Goal: Task Accomplishment & Management: Use online tool/utility

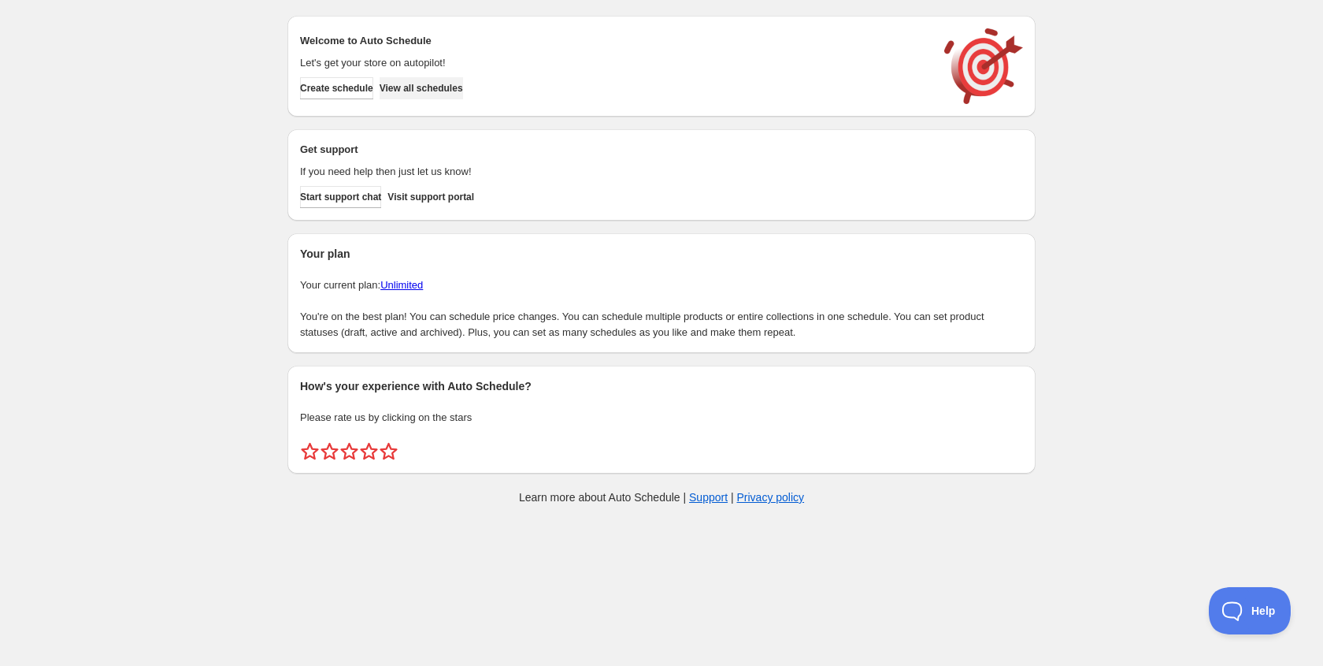
click at [448, 89] on span "View all schedules" at bounding box center [421, 88] width 83 height 13
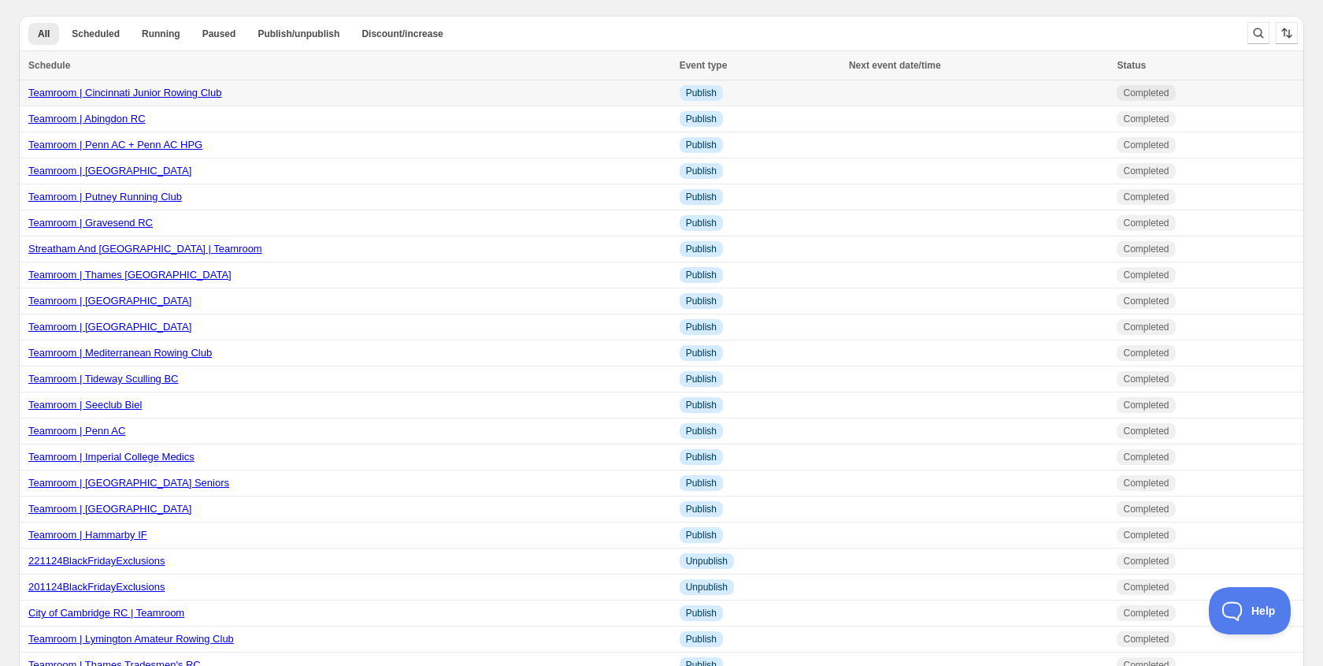
click at [172, 94] on link "Teamroom | Cincinnati Junior Rowing Club" at bounding box center [124, 93] width 193 height 12
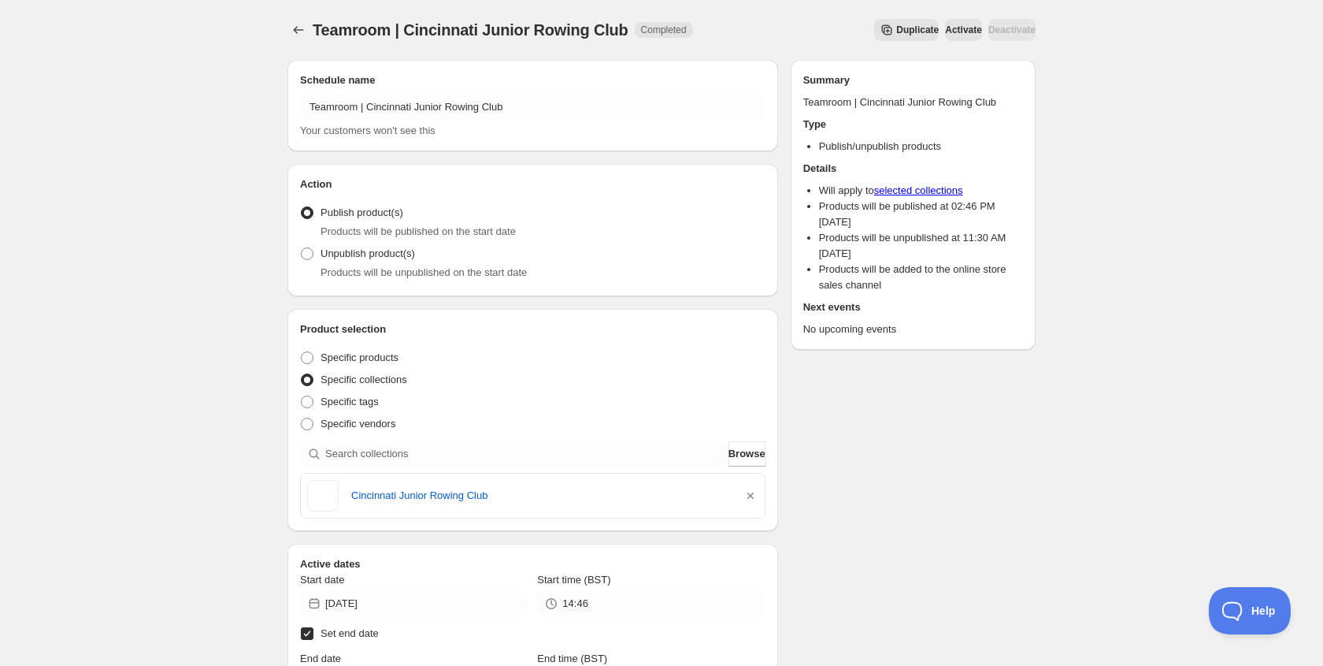
click at [874, 23] on button "Duplicate" at bounding box center [906, 30] width 65 height 22
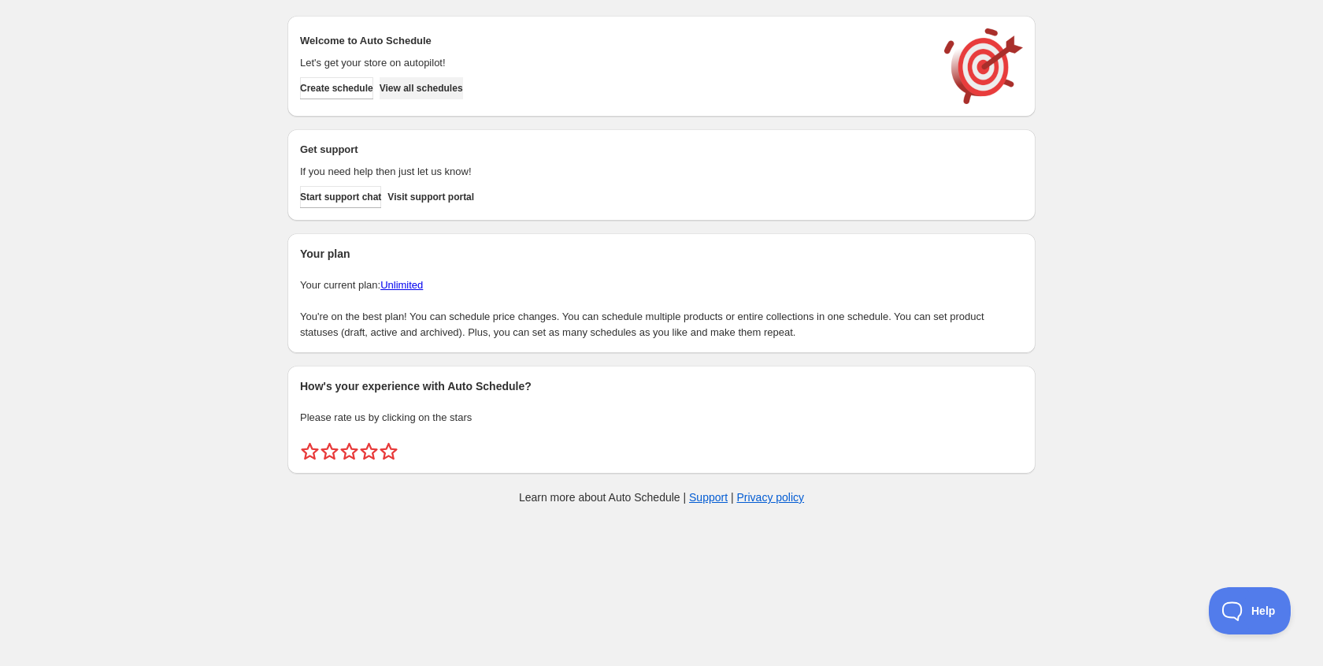
click at [463, 80] on button "View all schedules" at bounding box center [421, 88] width 83 height 22
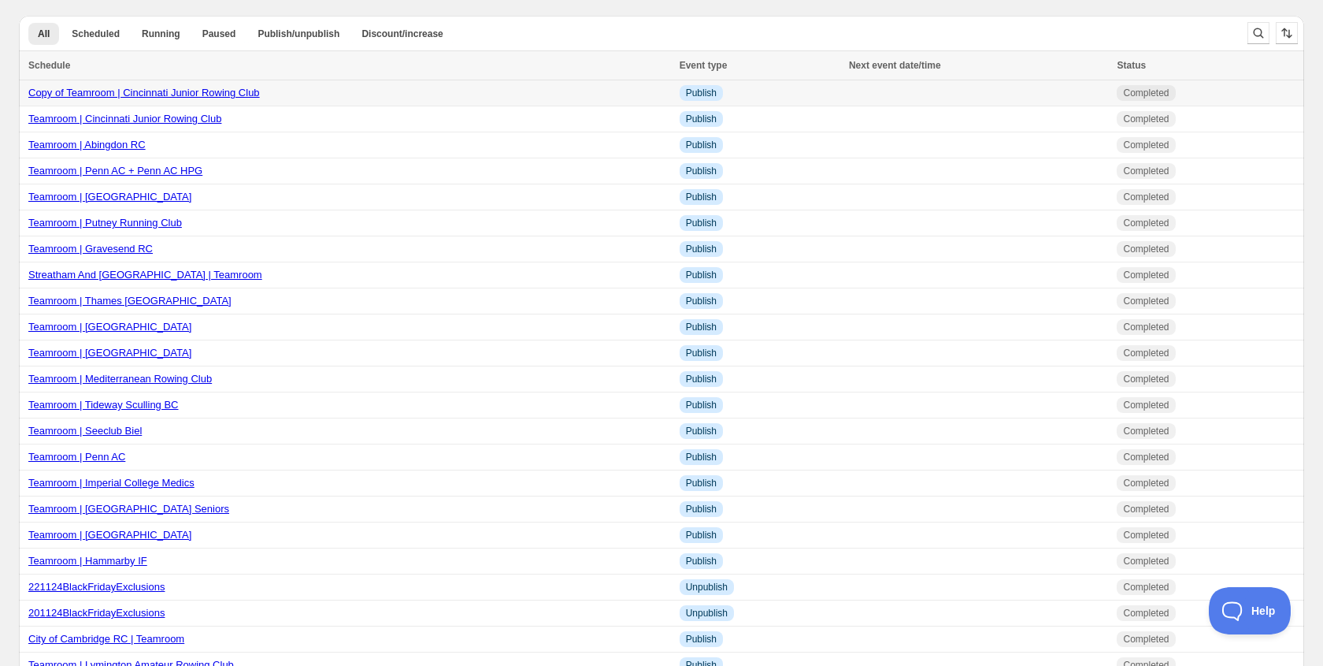
click at [201, 98] on link "Copy of Teamroom | Cincinnati Junior Rowing Club" at bounding box center [144, 93] width 232 height 12
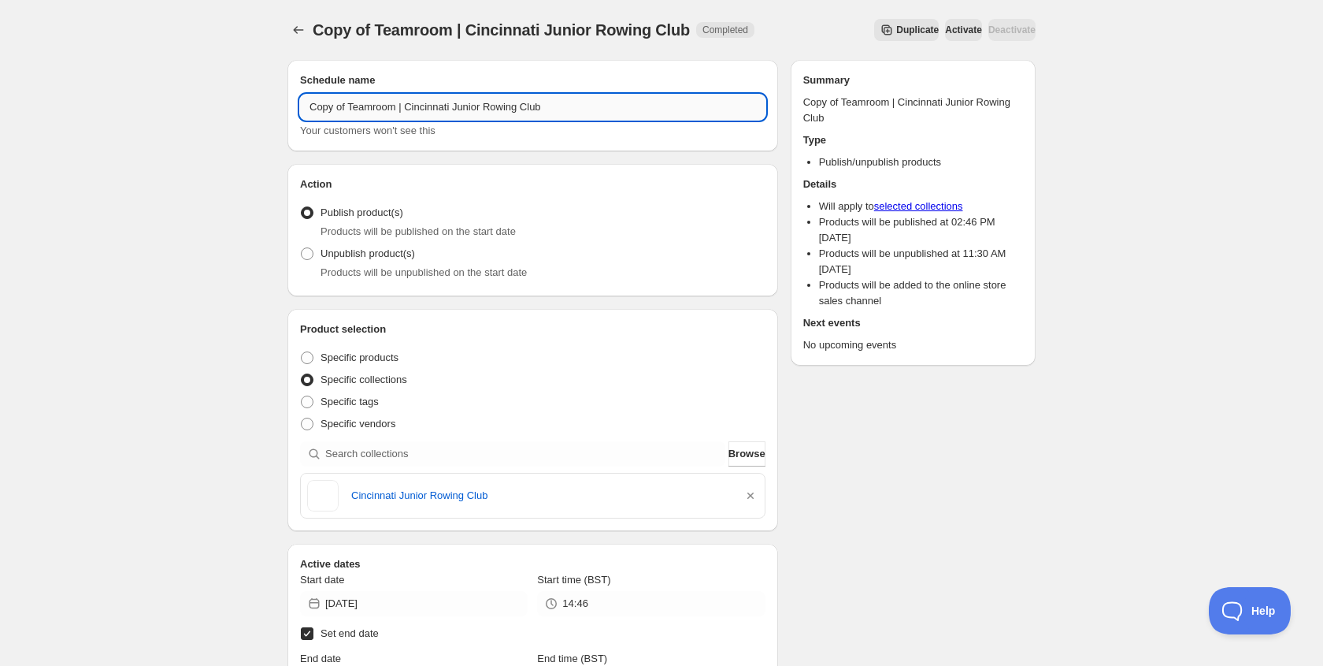
click at [559, 95] on input "Copy of Teamroom | Cincinnati Junior Rowing Club" at bounding box center [533, 107] width 466 height 25
paste input "Teamroom | [GEOGRAPHIC_DATA]"
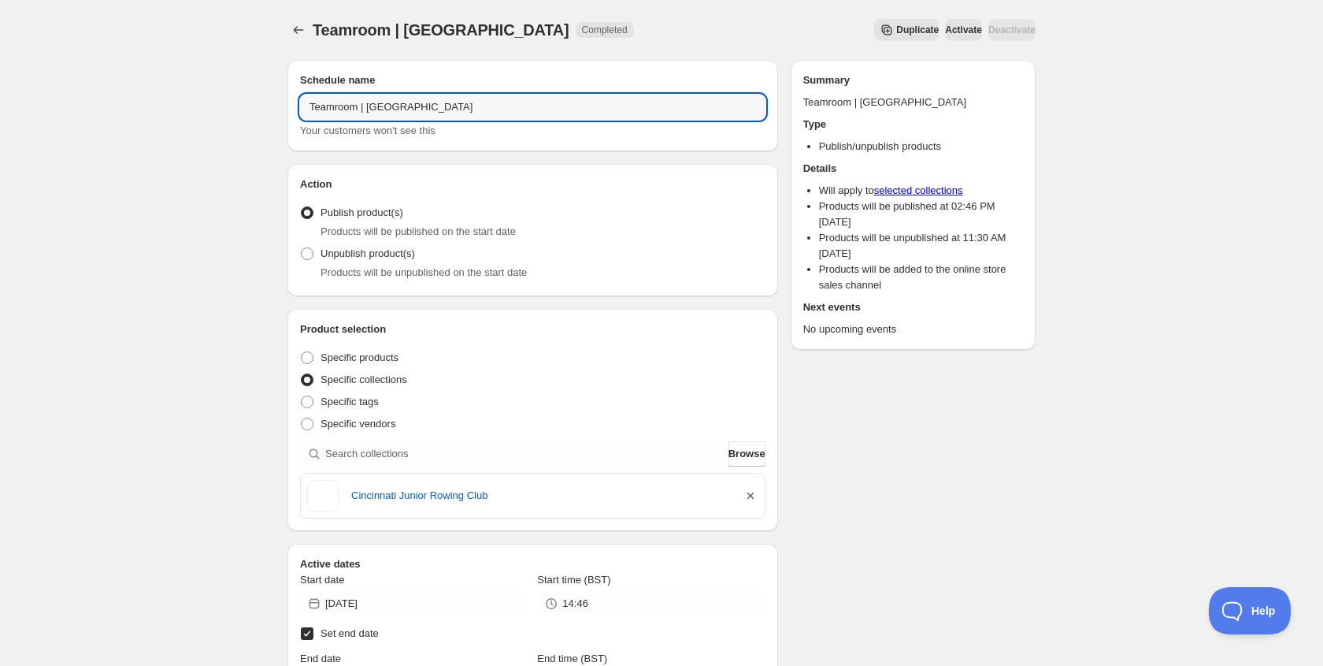
type input "Teamroom | [GEOGRAPHIC_DATA]"
click at [750, 494] on icon "button" at bounding box center [751, 496] width 16 height 16
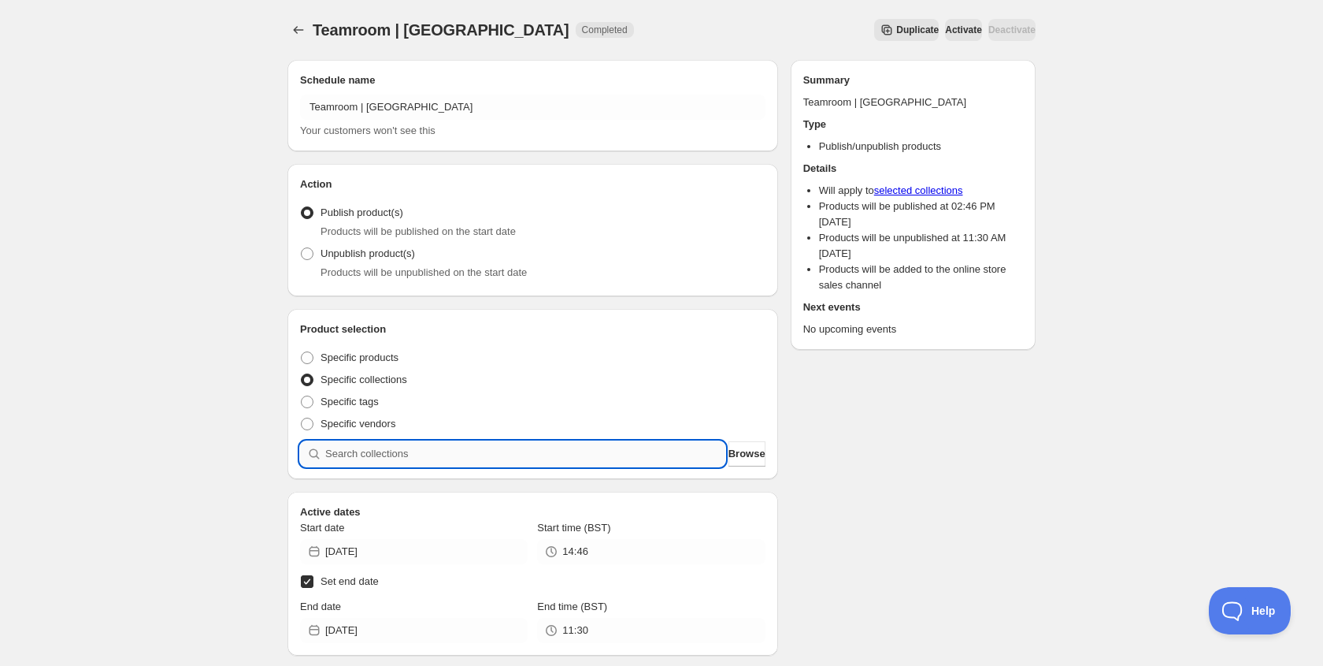
click at [395, 453] on input "search" at bounding box center [525, 453] width 400 height 25
type input "W"
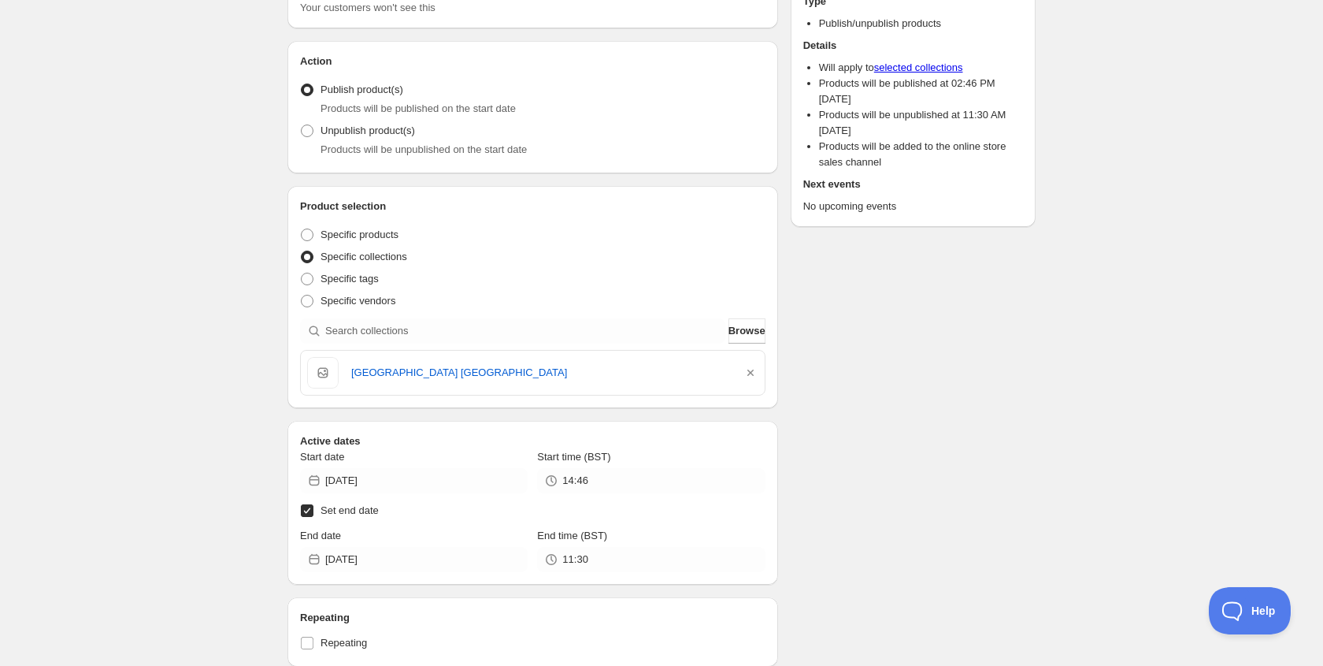
scroll to position [143, 0]
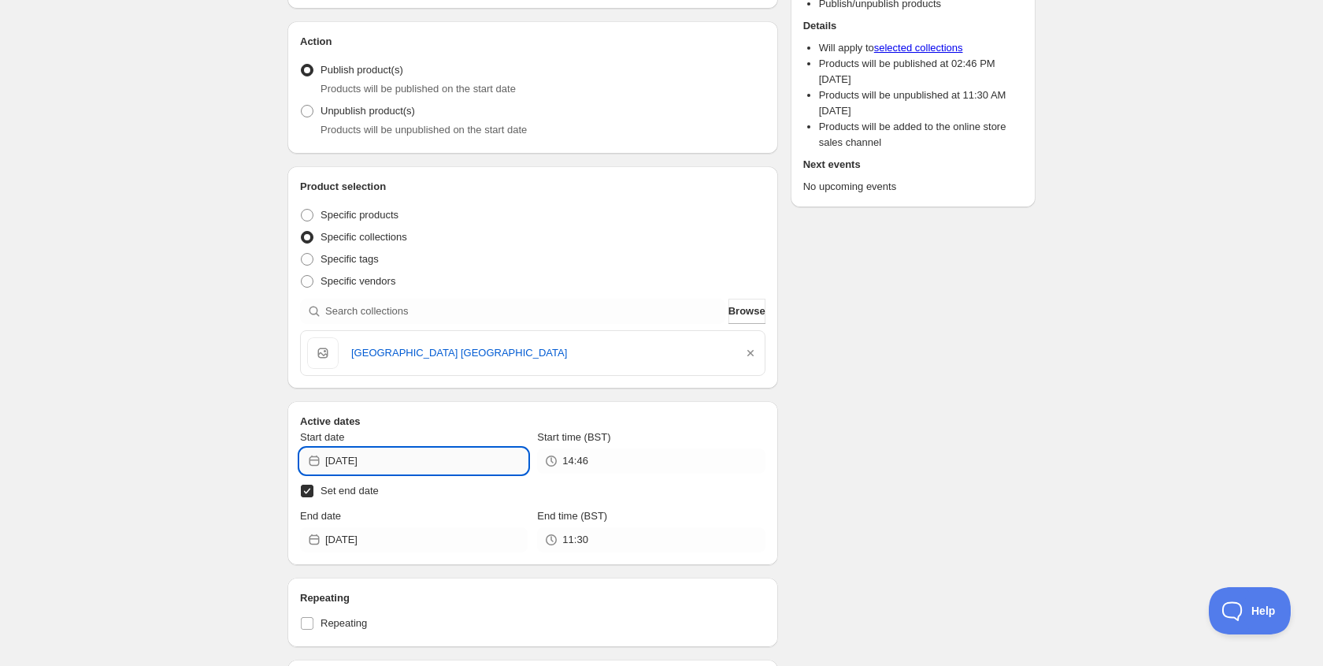
click at [369, 456] on input "[DATE]" at bounding box center [426, 460] width 202 height 25
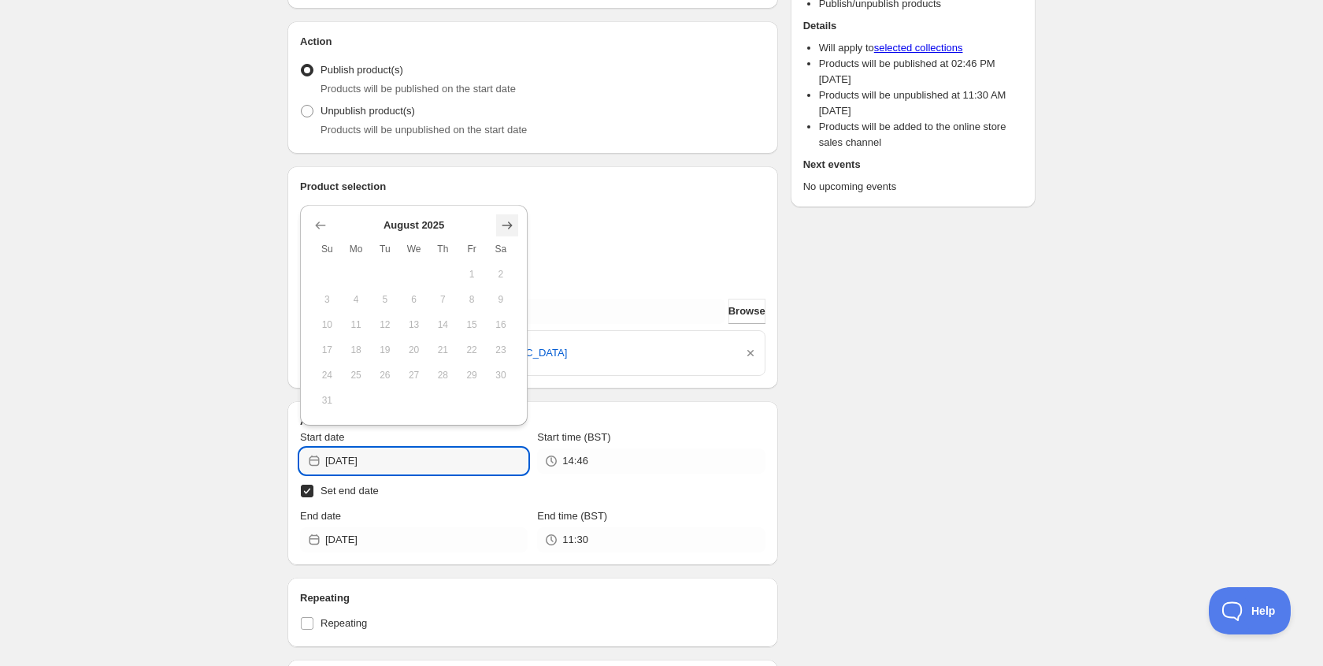
click at [510, 231] on icon "Show next month, September 2025" at bounding box center [507, 225] width 16 height 16
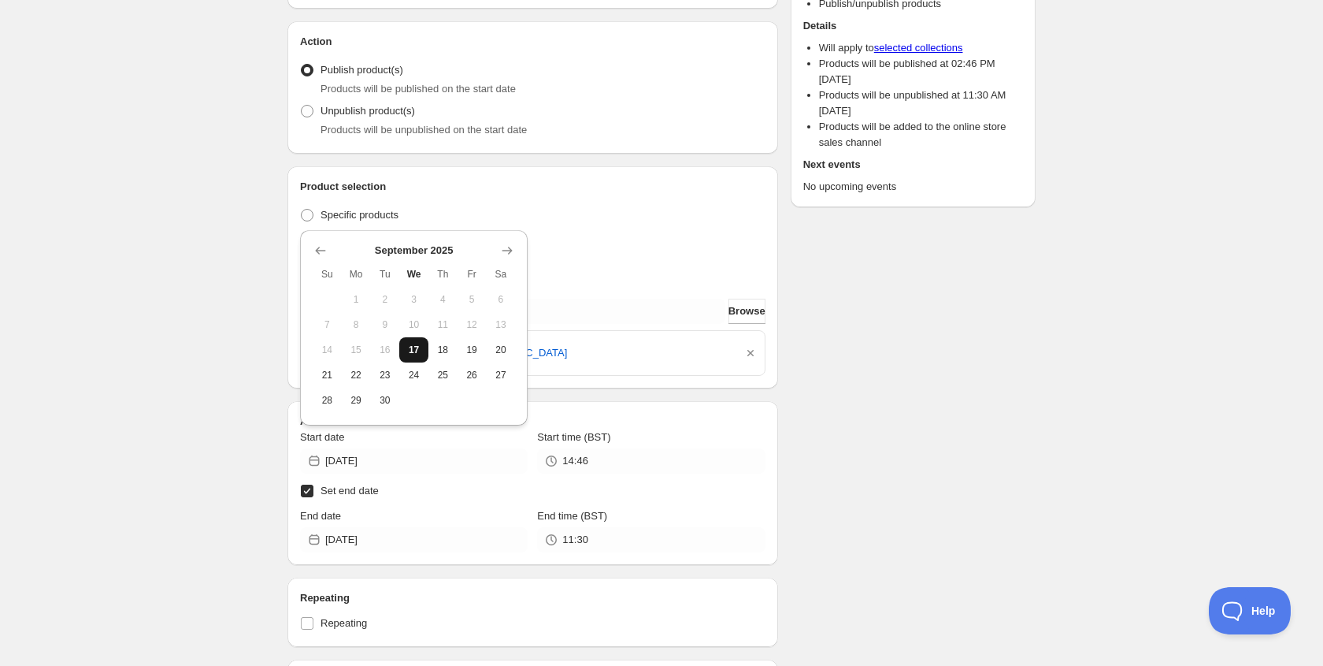
click at [424, 347] on button "17" at bounding box center [413, 349] width 29 height 25
type input "[DATE]"
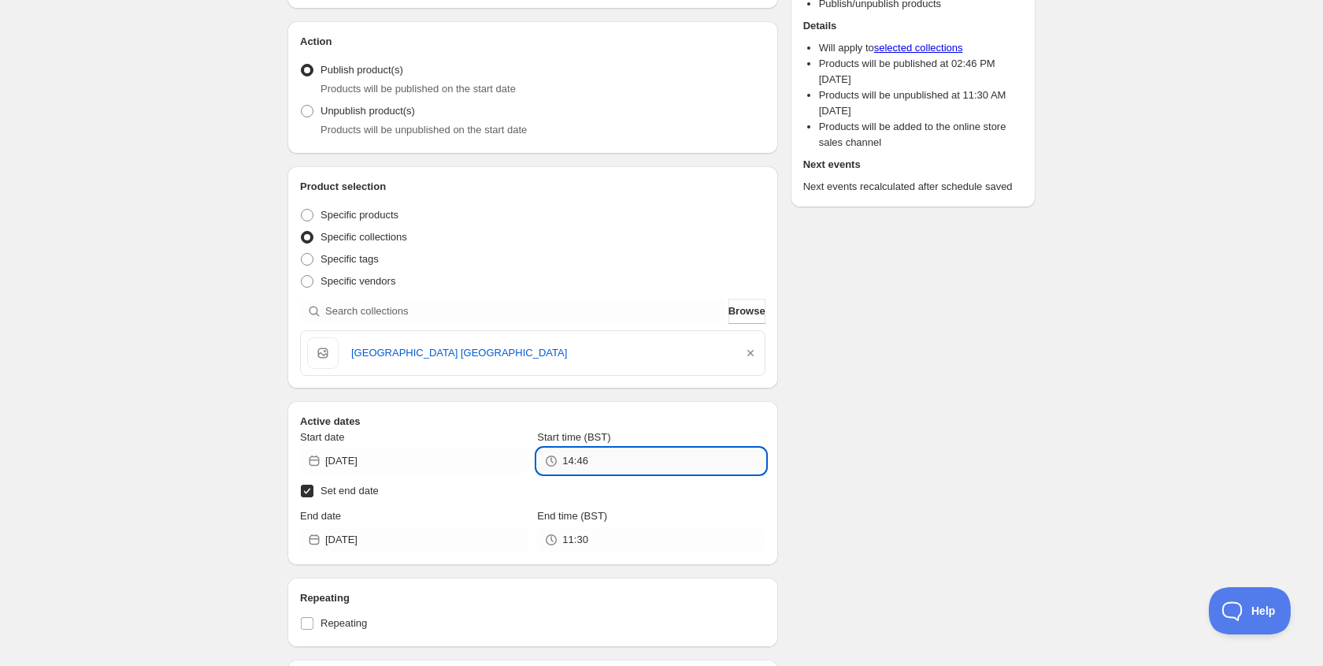
click at [610, 464] on input "14:46" at bounding box center [663, 460] width 202 height 25
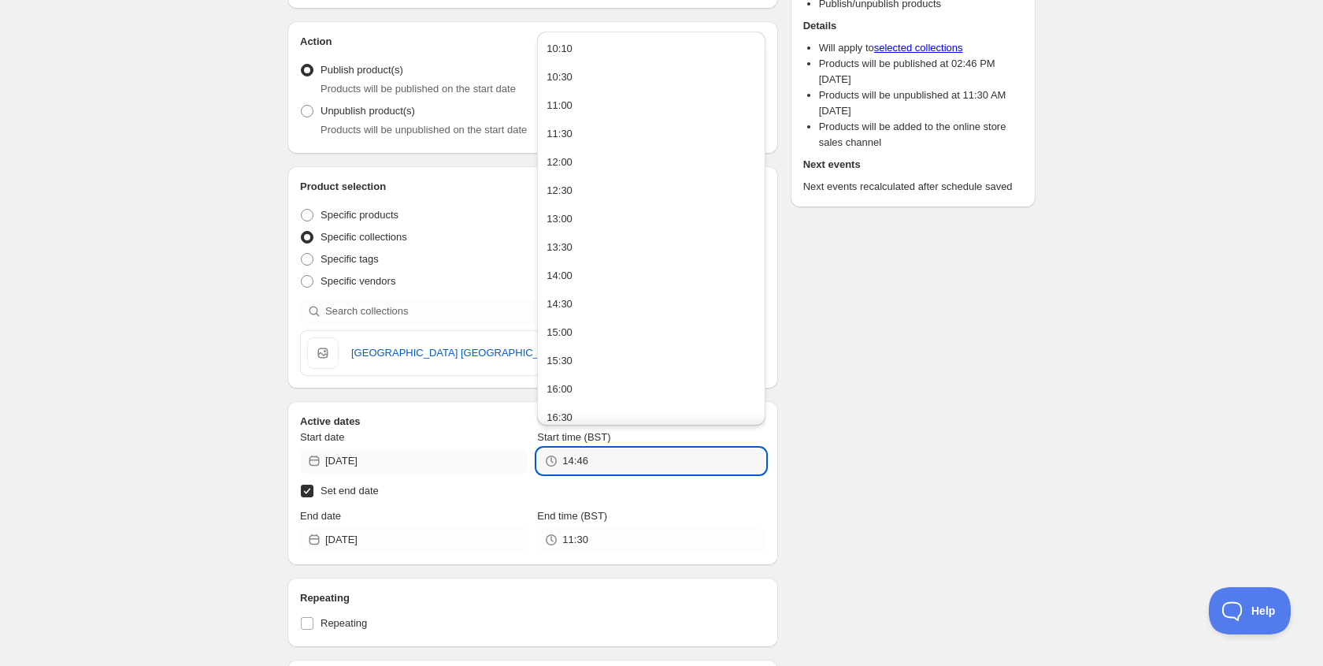
drag, startPoint x: 600, startPoint y: 462, endPoint x: 480, endPoint y: 451, distance: 121.0
click at [480, 451] on div "Start date [DATE] Start time (BST) 14:46" at bounding box center [533, 451] width 466 height 44
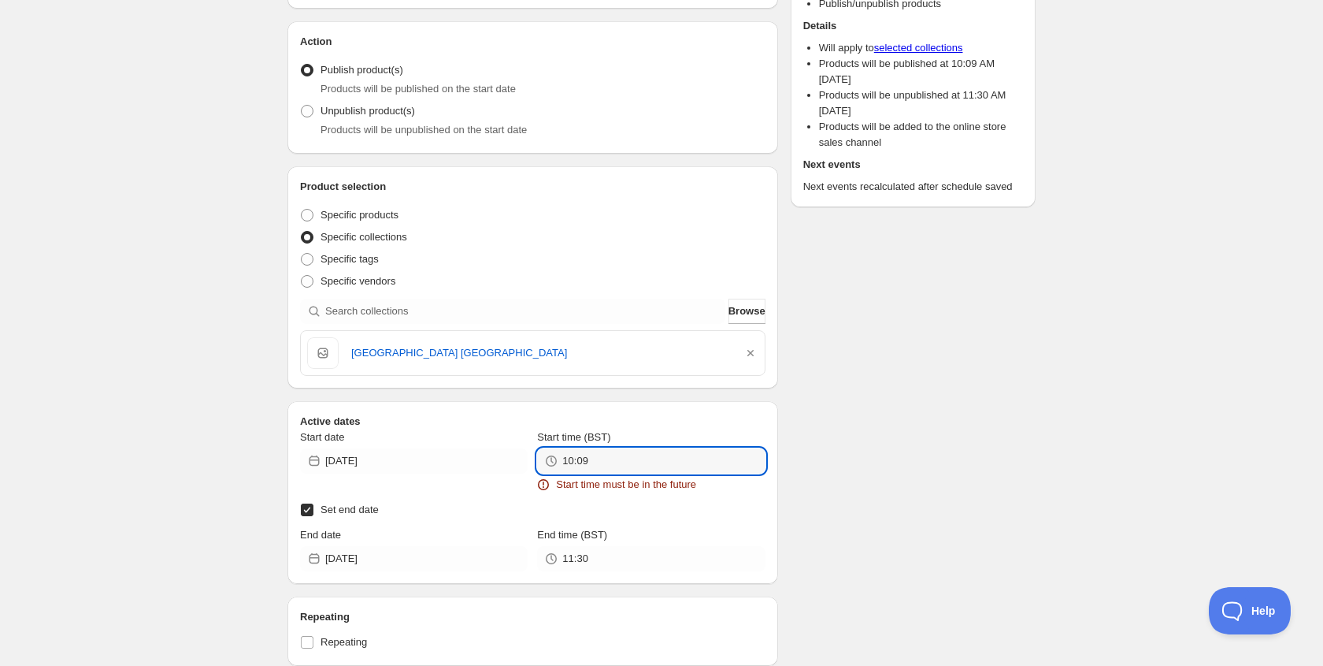
type input "10:09"
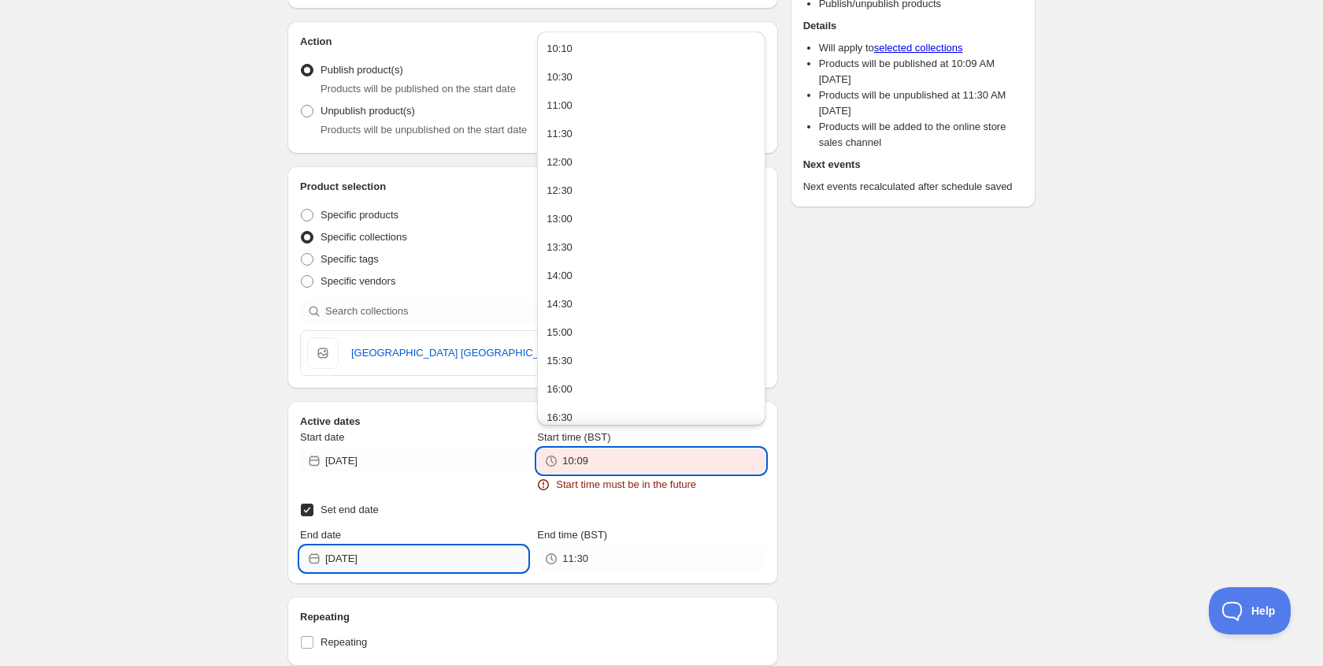
click at [374, 568] on input "[DATE]" at bounding box center [426, 558] width 202 height 25
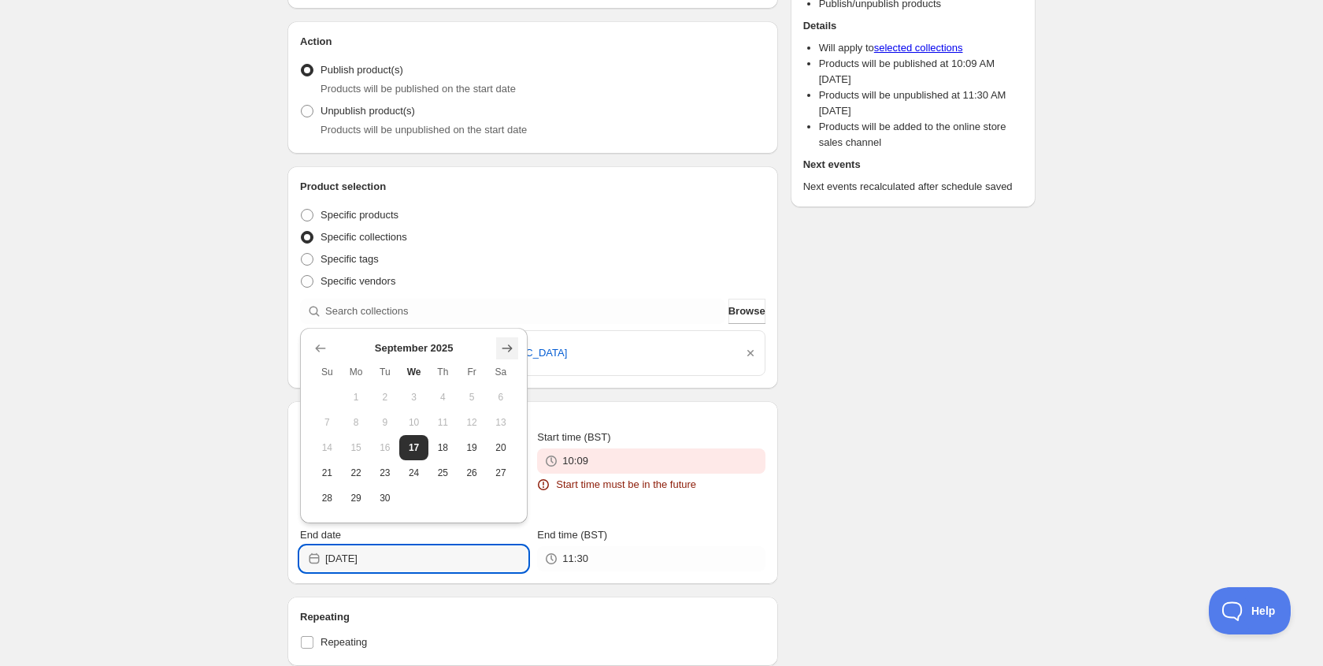
click at [502, 343] on icon "Show next month, October 2025" at bounding box center [507, 348] width 16 height 16
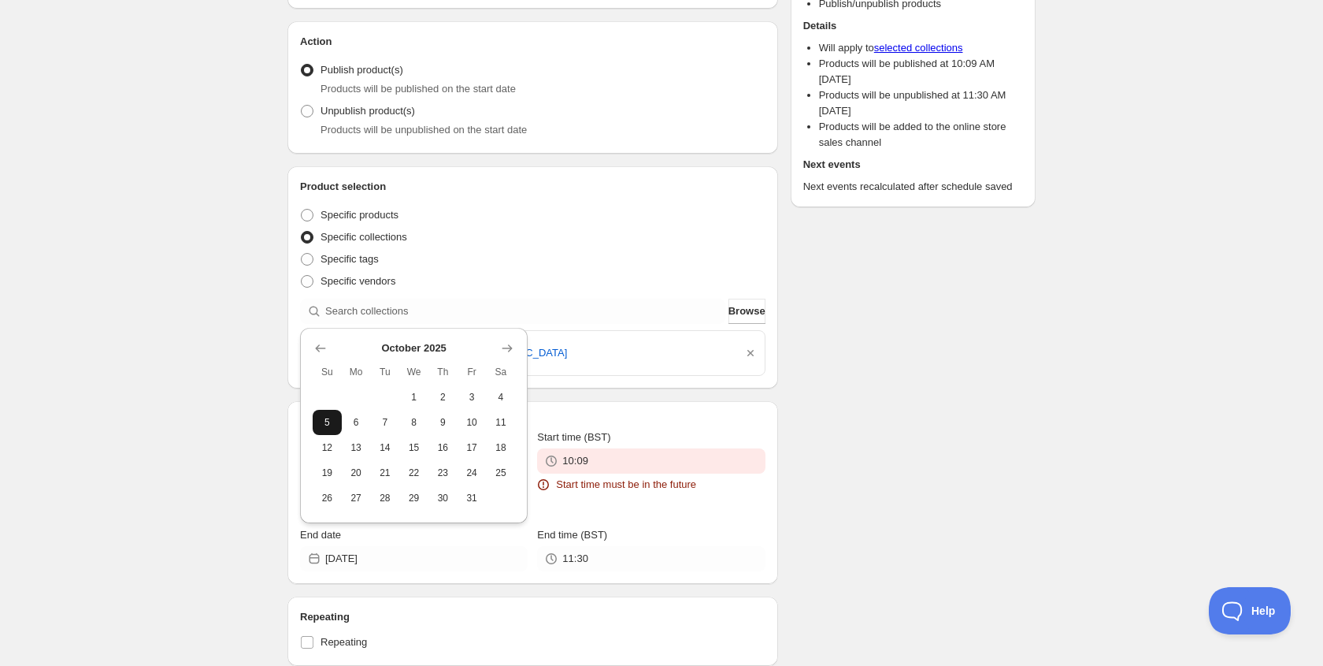
click at [326, 417] on span "5" at bounding box center [327, 422] width 17 height 13
type input "[DATE]"
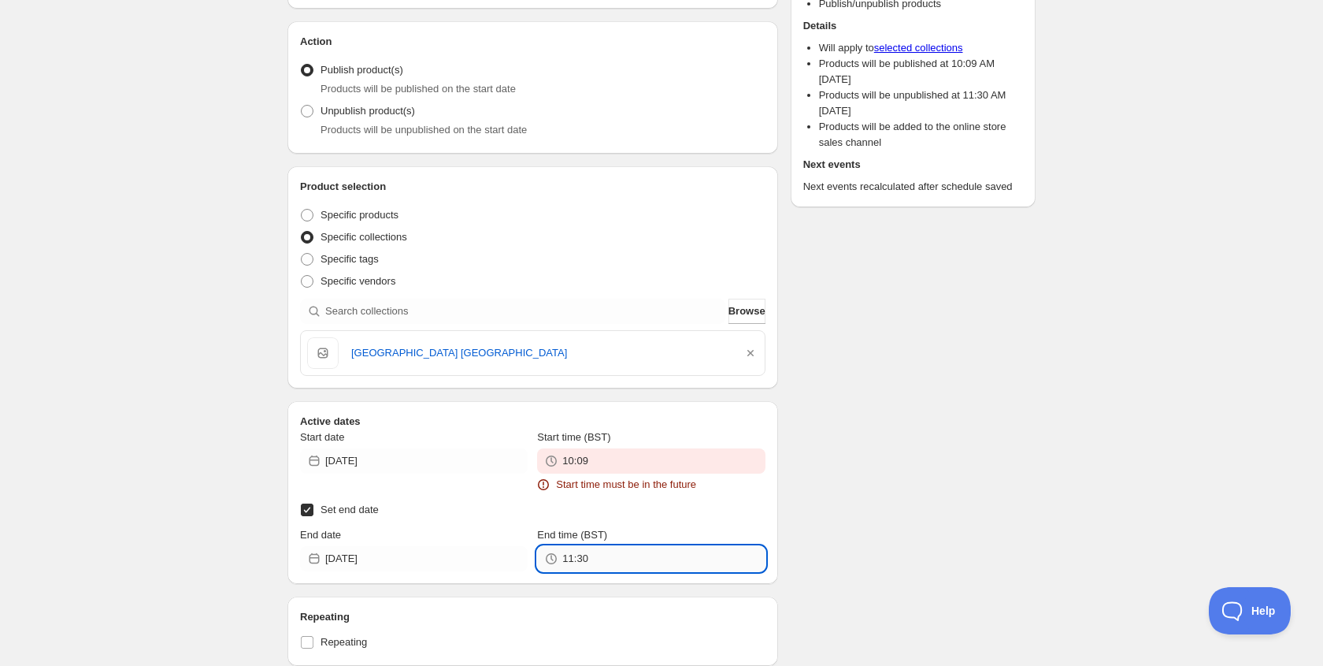
click at [582, 560] on input "11:30" at bounding box center [663, 558] width 202 height 25
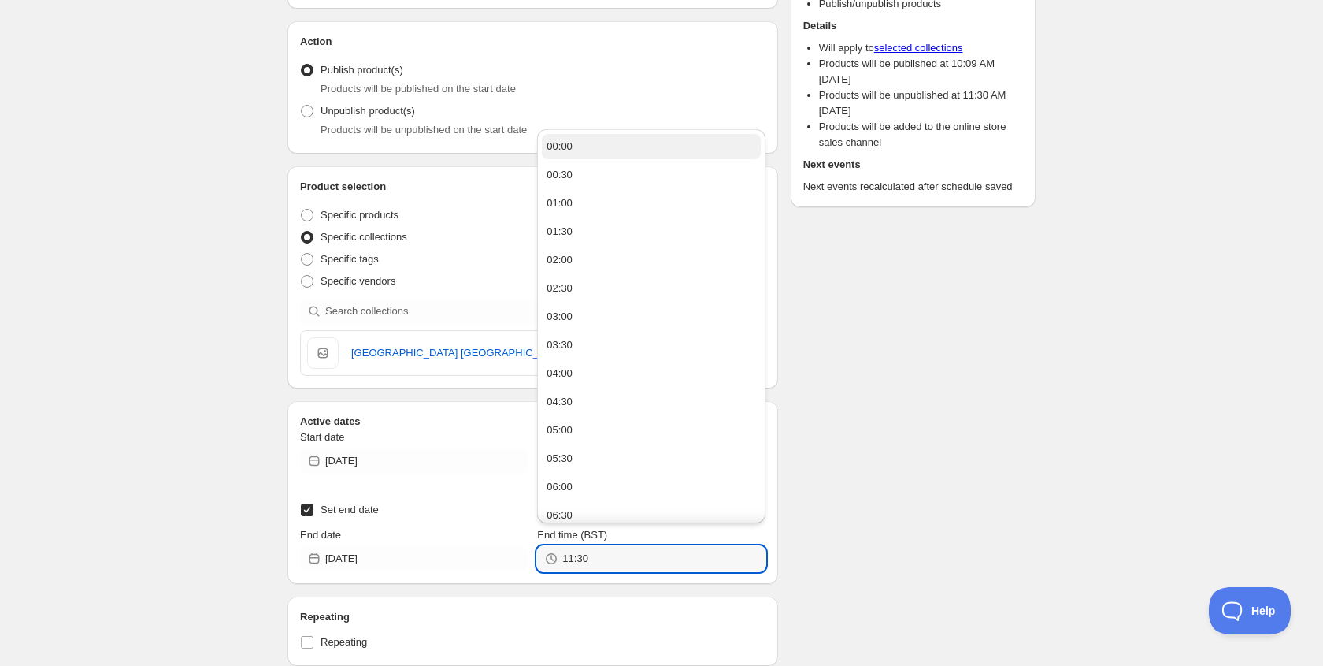
click at [573, 148] on div "00:00" at bounding box center [560, 147] width 26 height 16
type input "00:00"
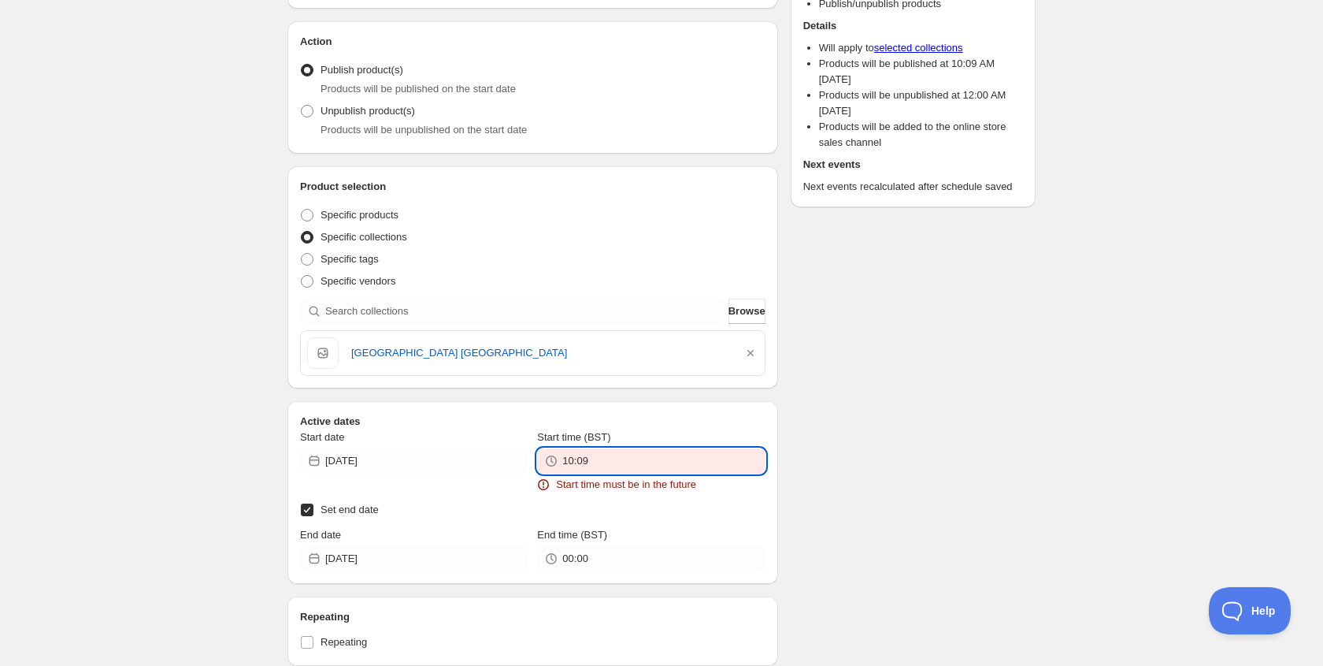
click at [597, 455] on input "10:09" at bounding box center [663, 460] width 202 height 25
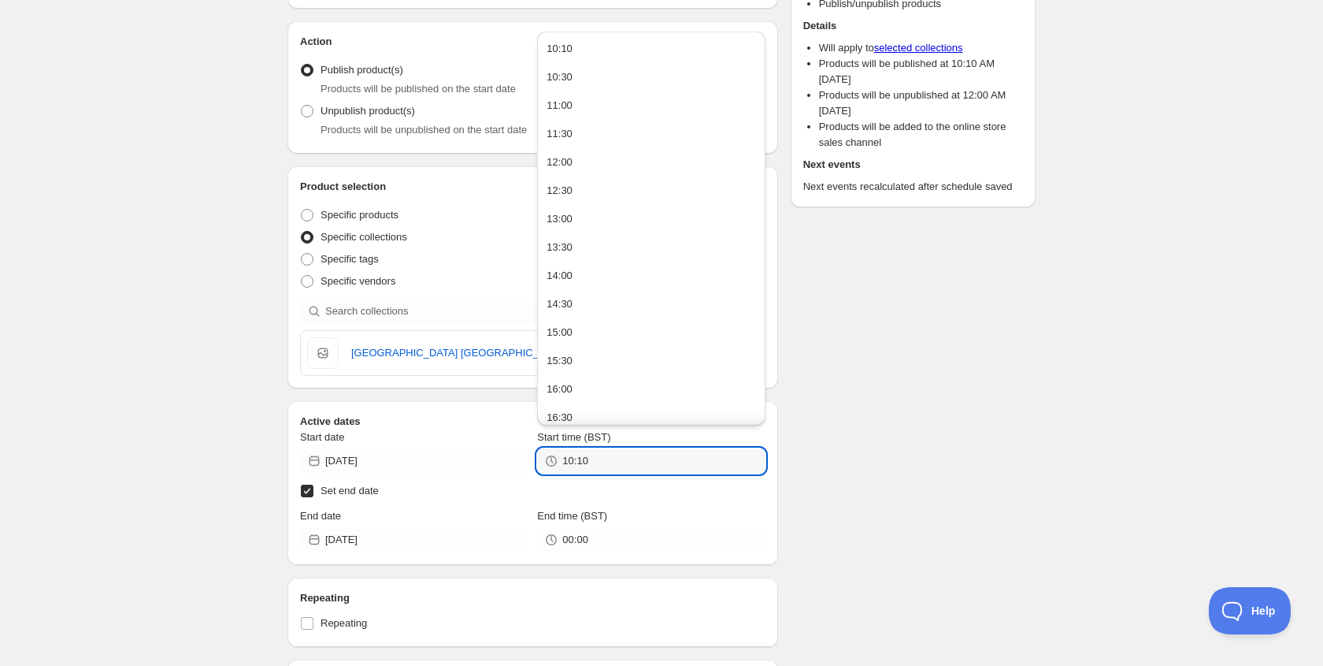
type input "10:10"
click at [1052, 377] on div "Teamroom | [GEOGRAPHIC_DATA]. This page is ready Teamroom | [GEOGRAPHIC_DATA] B…" at bounding box center [662, 510] width 786 height 1306
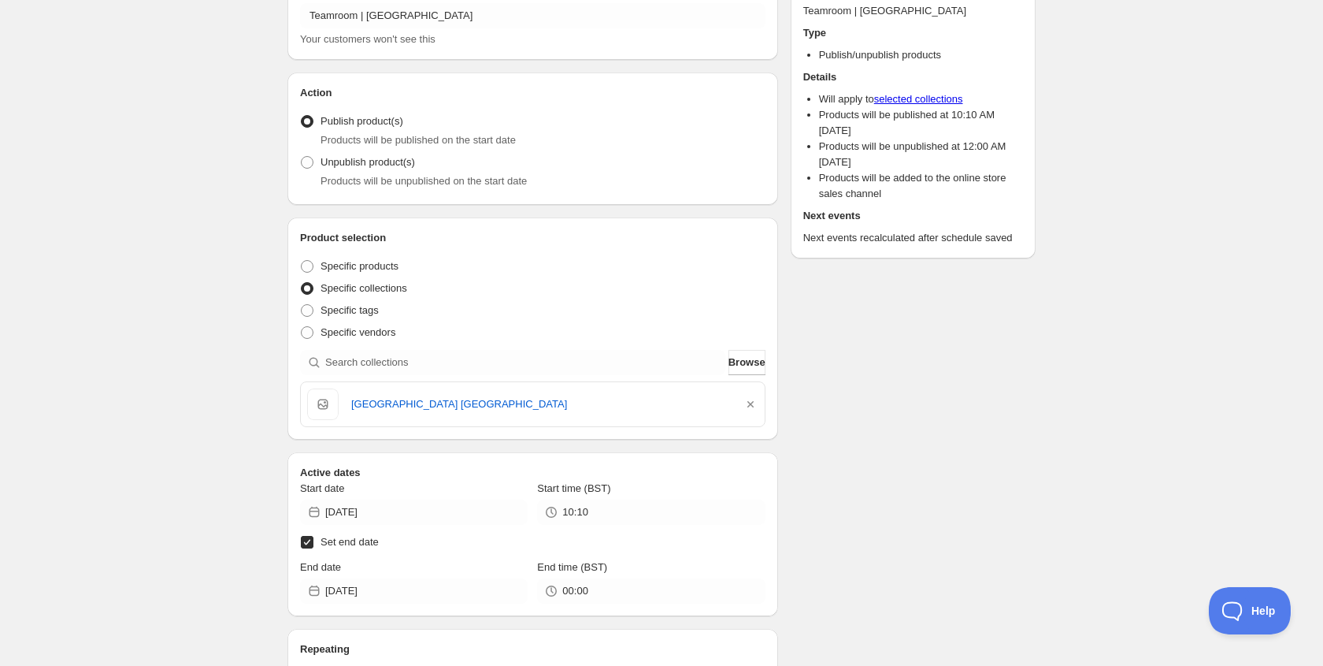
scroll to position [0, 0]
